Goal: Information Seeking & Learning: Learn about a topic

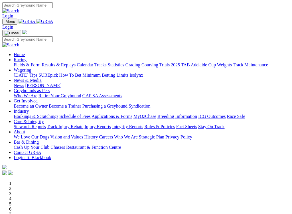
select select "QLD"
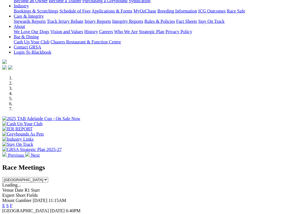
scroll to position [105, 0]
click at [48, 176] on select "[GEOGRAPHIC_DATA] [GEOGRAPHIC_DATA] [GEOGRAPHIC_DATA] [GEOGRAPHIC_DATA] [GEOGRA…" at bounding box center [25, 178] width 46 height 5
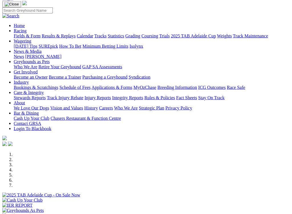
scroll to position [0, 0]
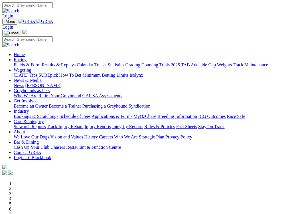
click at [27, 57] on link "Racing" at bounding box center [20, 59] width 13 height 5
click at [24, 62] on link "Fields & Form" at bounding box center [27, 64] width 27 height 5
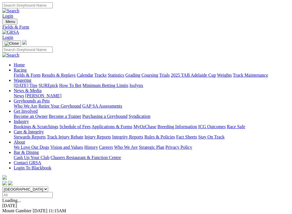
click at [48, 186] on select "[GEOGRAPHIC_DATA] [GEOGRAPHIC_DATA] [GEOGRAPHIC_DATA] [GEOGRAPHIC_DATA] [GEOGRA…" at bounding box center [25, 188] width 46 height 5
select select "QLD"
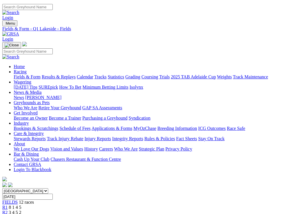
scroll to position [0, 7]
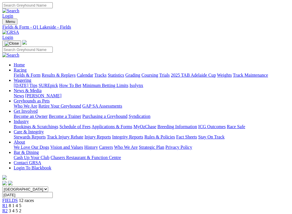
click at [18, 73] on link "Fields & Form" at bounding box center [27, 75] width 27 height 5
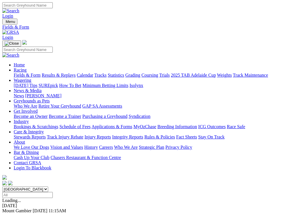
click at [48, 186] on select "South Australia New South Wales Northern Territory Queensland Tasmania Victoria…" at bounding box center [25, 188] width 46 height 5
select select "QLD"
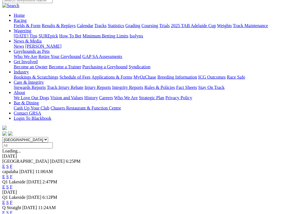
scroll to position [51, 0]
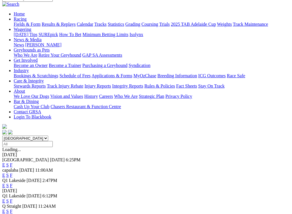
click at [5, 183] on link "E" at bounding box center [3, 185] width 3 height 5
